Goal: Obtain resource: Download file/media

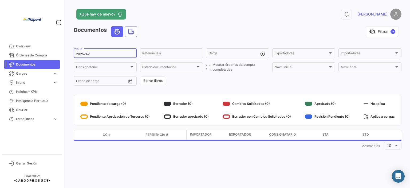
click at [95, 53] on input "2025242" at bounding box center [105, 54] width 58 height 4
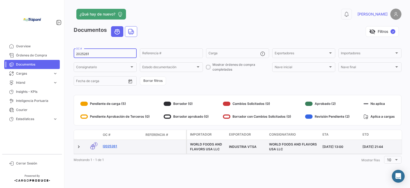
type input "2025261"
click at [117, 146] on link "I2025261" at bounding box center [122, 146] width 38 height 5
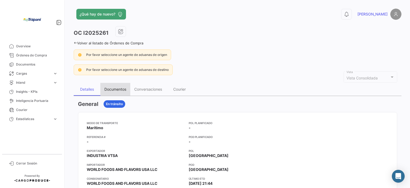
click at [120, 85] on div "Documentos" at bounding box center [115, 89] width 30 height 13
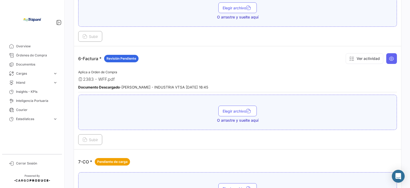
scroll to position [561, 0]
click at [31, 65] on span "Documentos" at bounding box center [37, 64] width 42 height 5
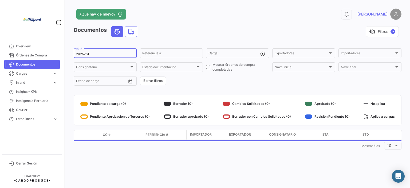
click at [93, 55] on input "2025261" at bounding box center [105, 54] width 58 height 4
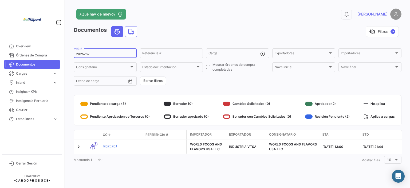
type input "2025262"
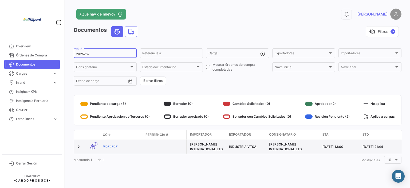
click at [117, 145] on link "I2025262" at bounding box center [122, 146] width 38 height 5
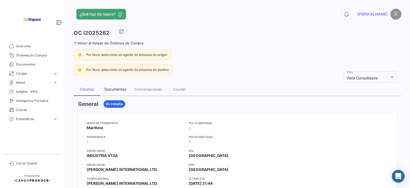
click at [111, 88] on div "Documentos" at bounding box center [115, 89] width 22 height 5
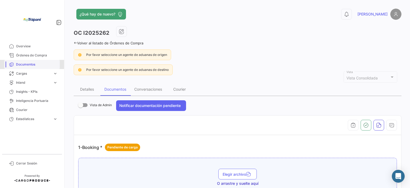
click at [27, 66] on span "Documentos" at bounding box center [37, 64] width 42 height 5
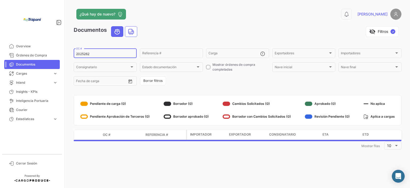
click at [93, 54] on input "2025262" at bounding box center [105, 54] width 58 height 4
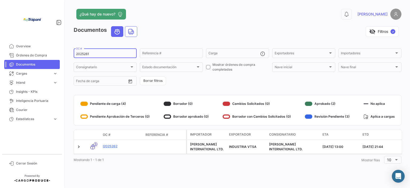
type input "2025261"
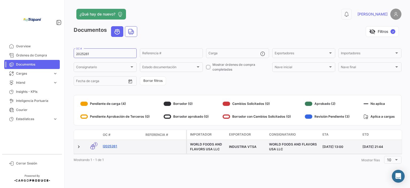
click at [113, 147] on link "I2025261" at bounding box center [122, 146] width 38 height 5
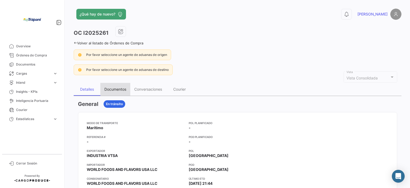
click at [110, 87] on div "Documentos" at bounding box center [115, 89] width 22 height 5
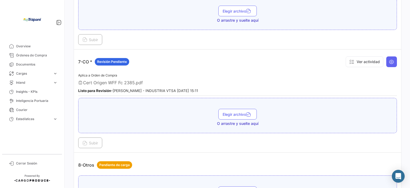
scroll to position [667, 0]
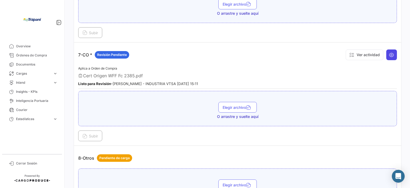
click at [389, 52] on icon at bounding box center [391, 54] width 5 height 5
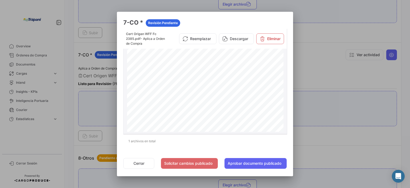
scroll to position [0, 0]
click at [239, 40] on button "Descargar" at bounding box center [236, 38] width 35 height 11
click at [375, 135] on div at bounding box center [205, 94] width 410 height 188
